Goal: Navigation & Orientation: Find specific page/section

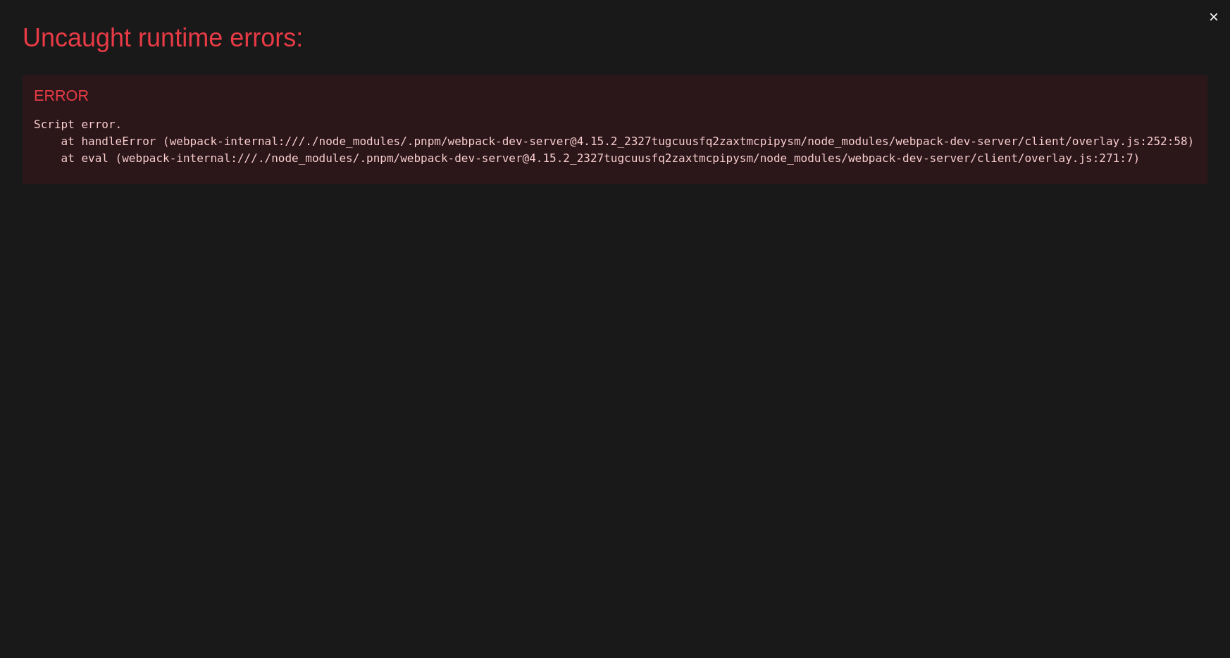
click at [1222, 12] on button "×" at bounding box center [1214, 17] width 32 height 34
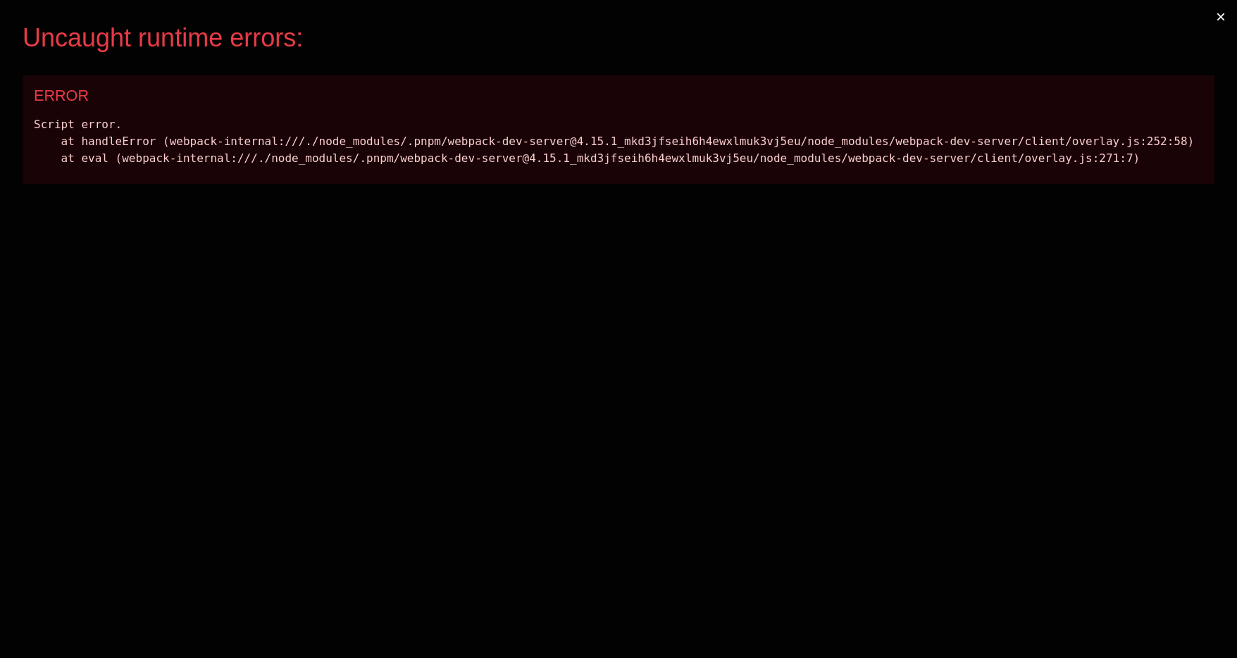
click at [1216, 18] on button "×" at bounding box center [1221, 17] width 32 height 34
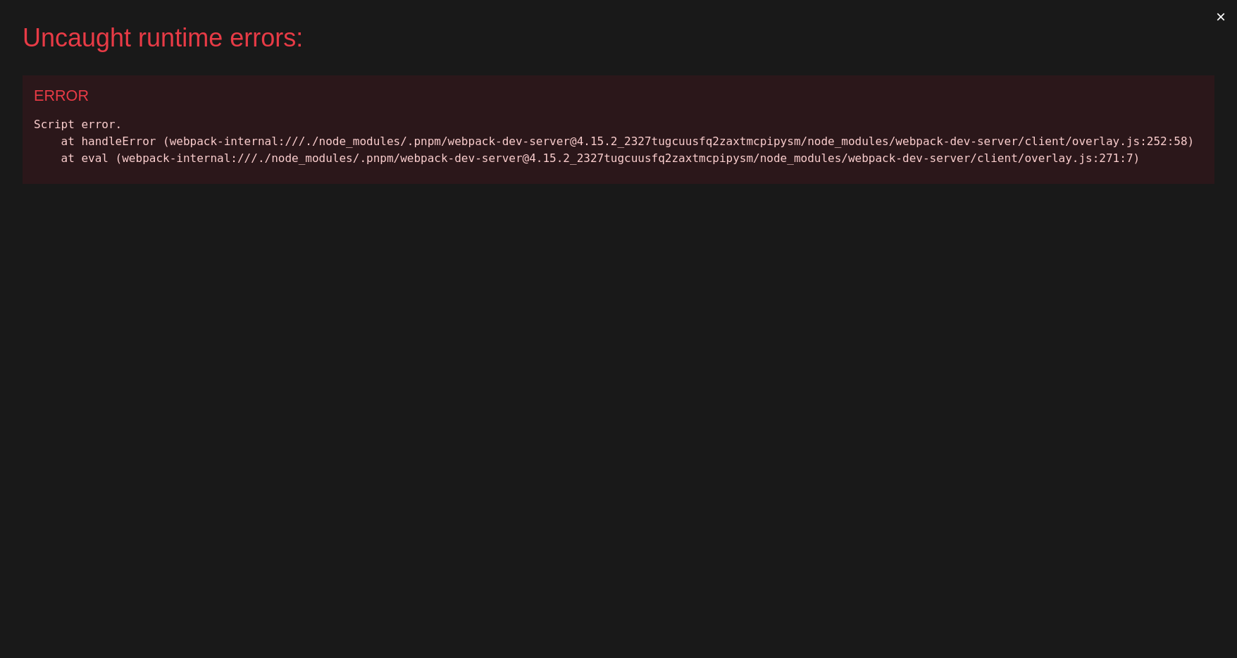
click at [1217, 18] on button "×" at bounding box center [1221, 17] width 32 height 34
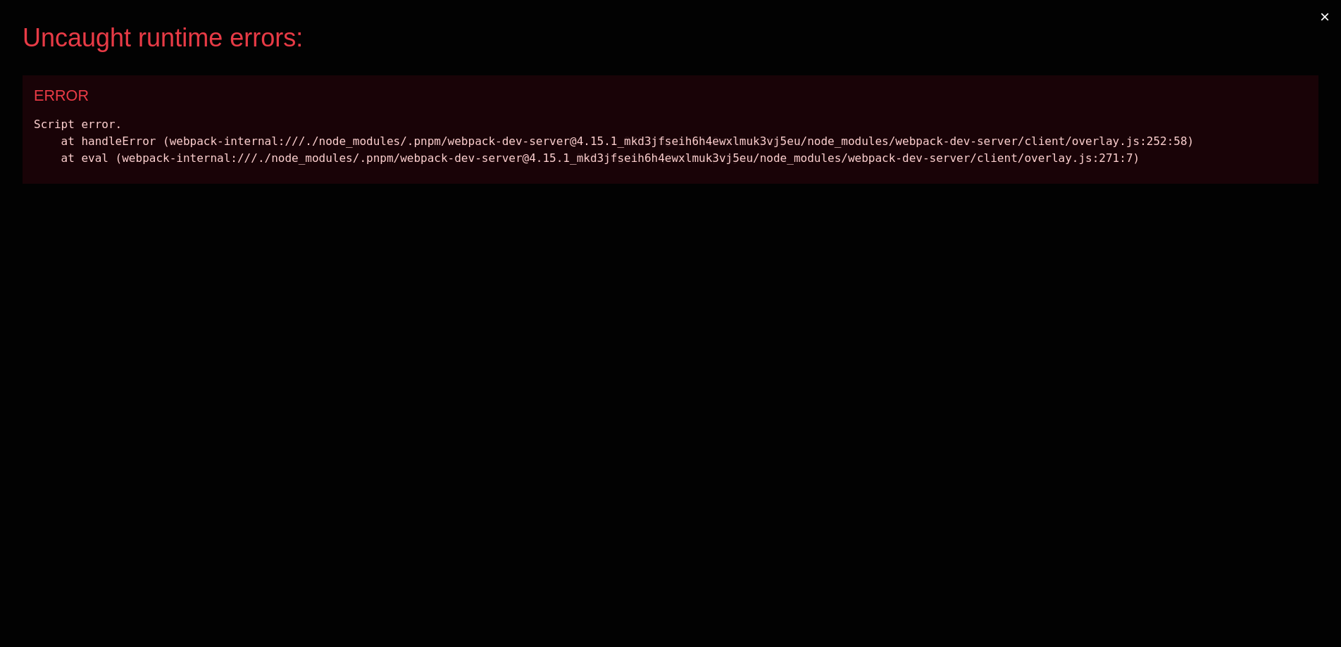
click at [1332, 11] on button "×" at bounding box center [1325, 17] width 32 height 34
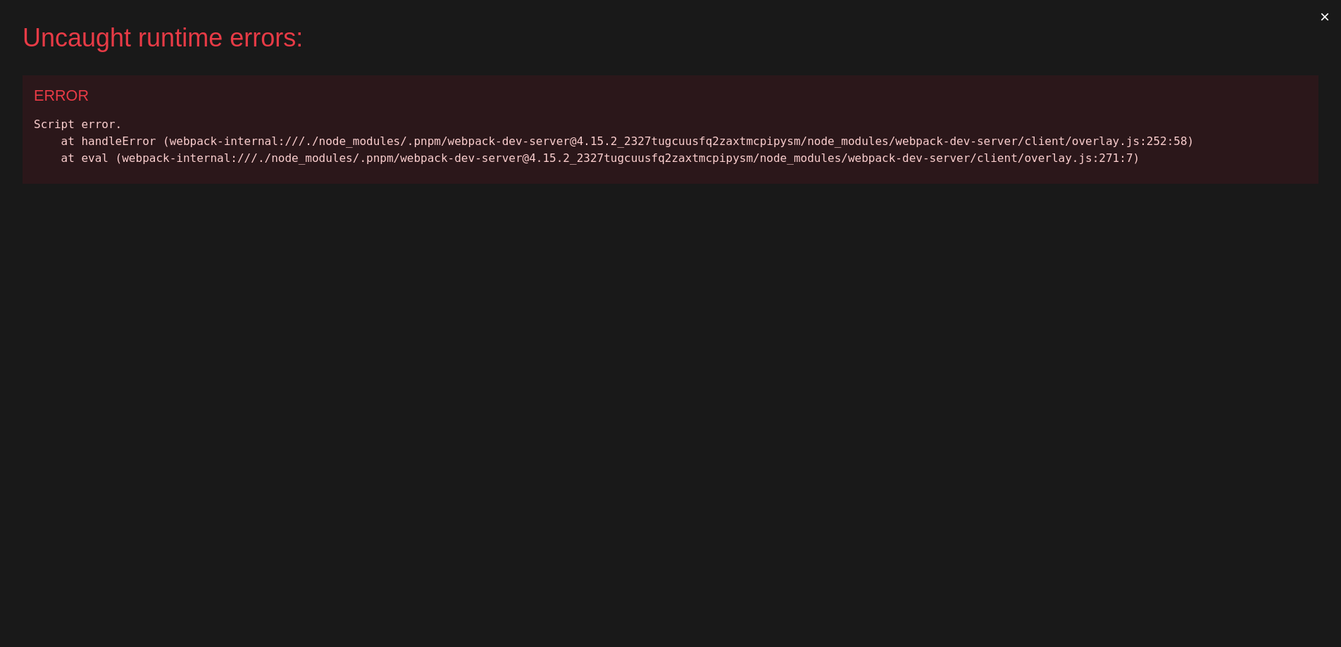
click at [1332, 11] on button "×" at bounding box center [1325, 17] width 32 height 34
